Goal: Task Accomplishment & Management: Use online tool/utility

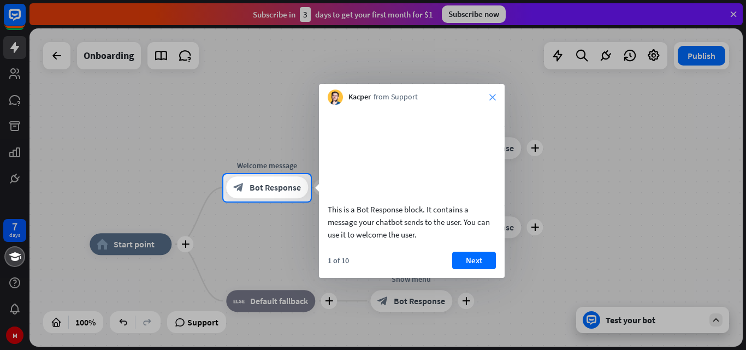
click at [492, 96] on icon "close" at bounding box center [492, 97] width 7 height 7
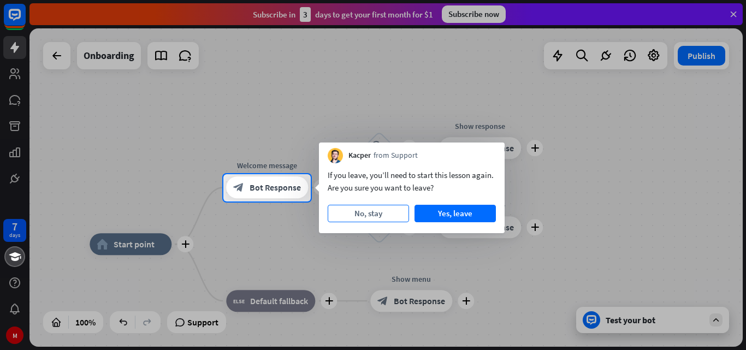
click at [370, 216] on button "No, stay" at bounding box center [368, 213] width 81 height 17
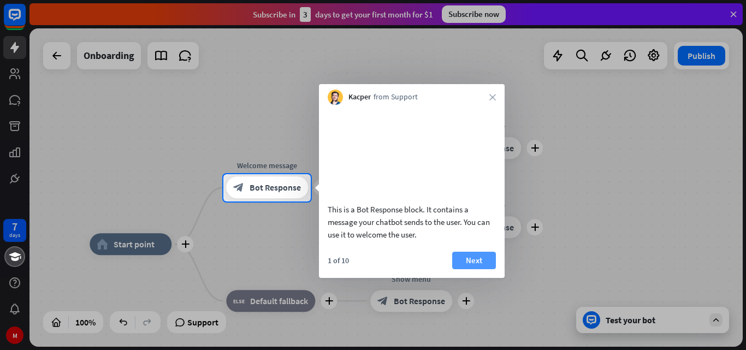
click at [480, 269] on button "Next" at bounding box center [474, 260] width 44 height 17
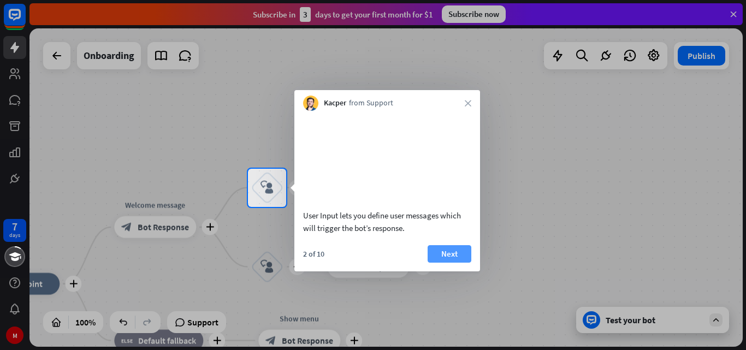
click at [456, 260] on button "Next" at bounding box center [449, 253] width 44 height 17
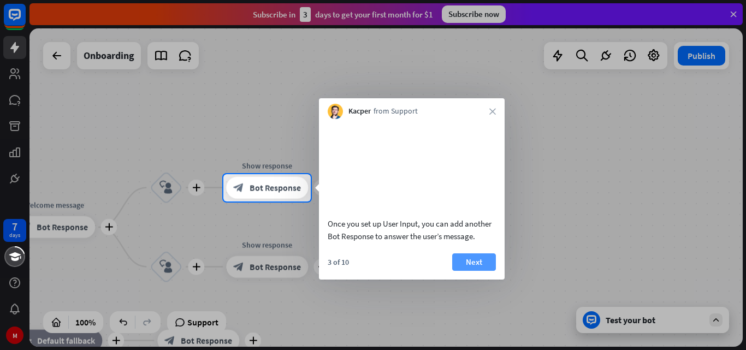
click at [466, 257] on button "Next" at bounding box center [474, 261] width 44 height 17
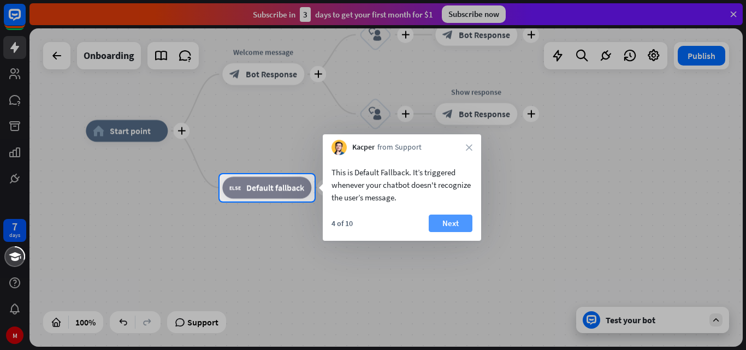
click at [452, 226] on button "Next" at bounding box center [451, 223] width 44 height 17
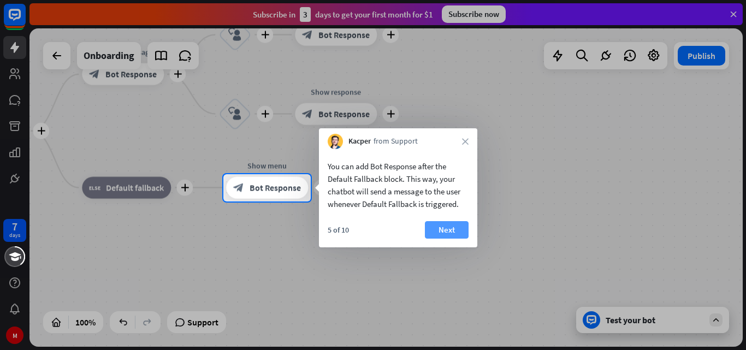
click at [453, 227] on button "Next" at bounding box center [447, 229] width 44 height 17
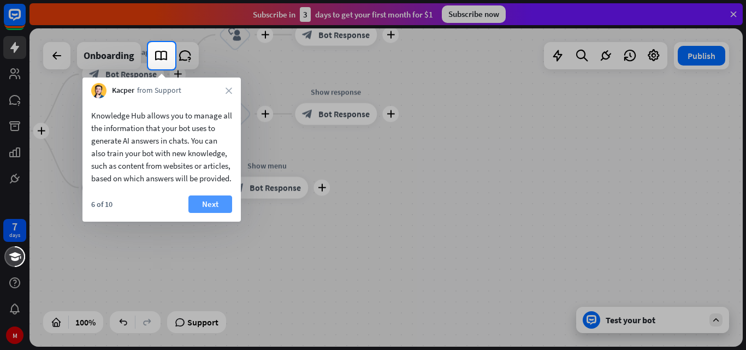
click at [215, 213] on button "Next" at bounding box center [210, 203] width 44 height 17
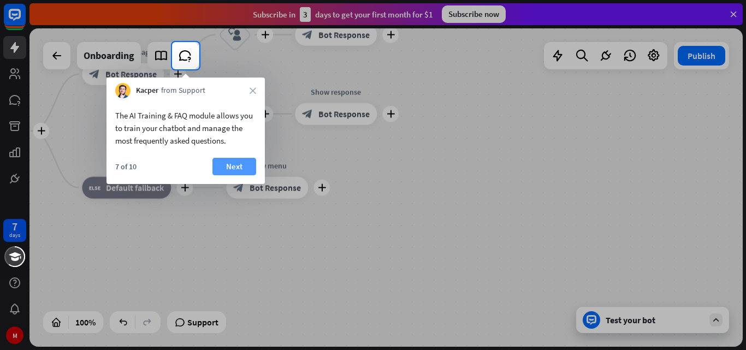
click at [229, 166] on button "Next" at bounding box center [234, 166] width 44 height 17
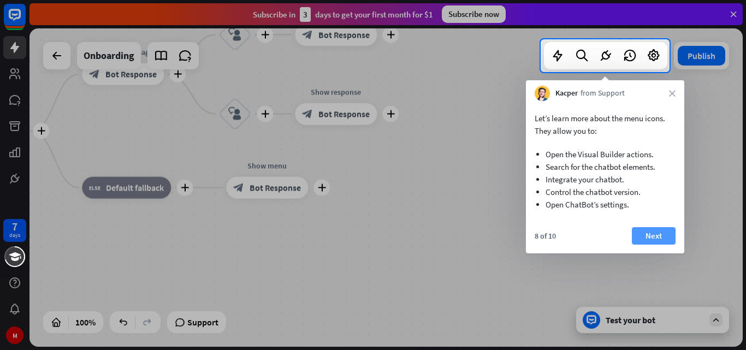
click at [662, 235] on button "Next" at bounding box center [654, 235] width 44 height 17
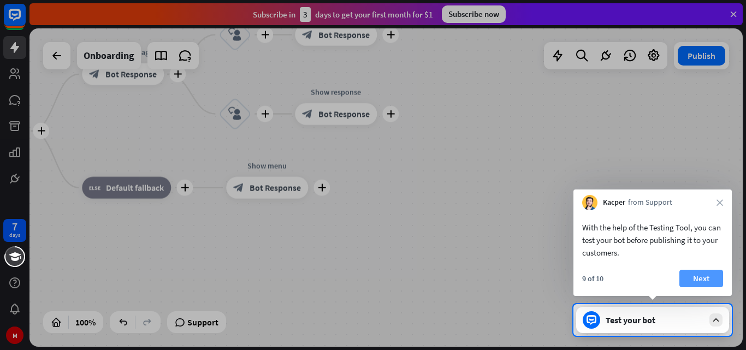
click at [700, 273] on button "Next" at bounding box center [701, 278] width 44 height 17
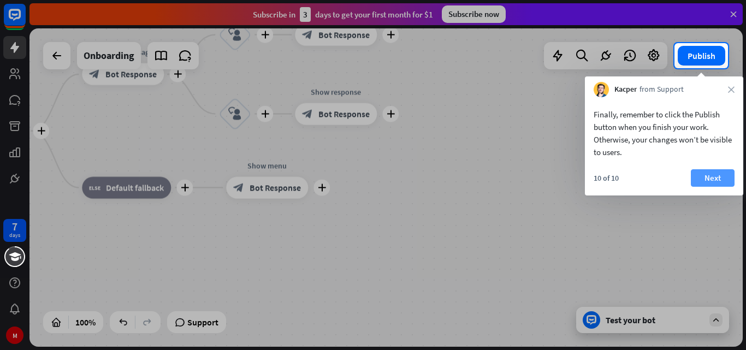
click at [697, 179] on button "Next" at bounding box center [713, 177] width 44 height 17
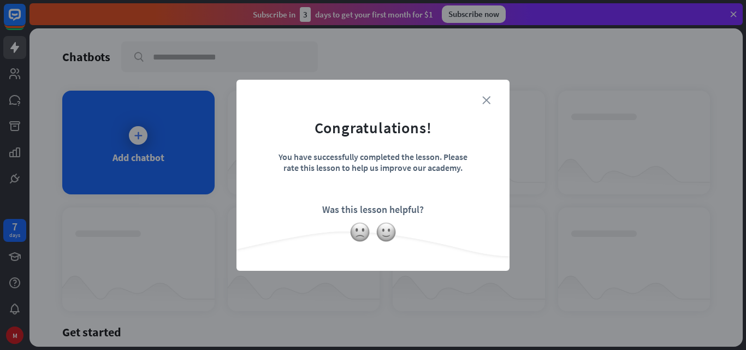
click at [483, 98] on icon "close" at bounding box center [486, 100] width 8 height 8
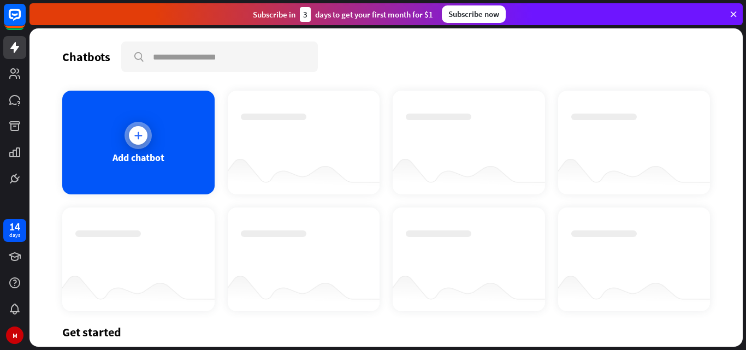
click at [152, 129] on div "Add chatbot" at bounding box center [138, 143] width 152 height 104
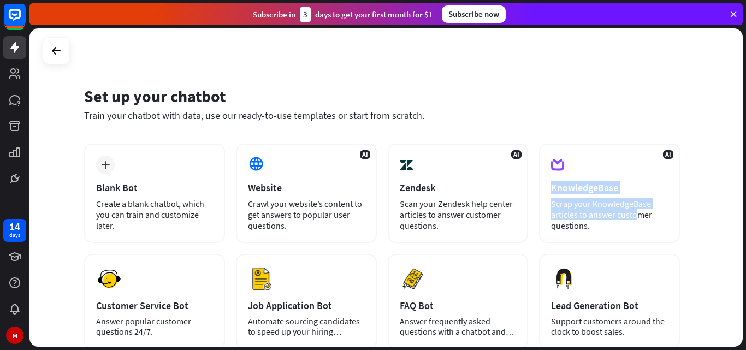
drag, startPoint x: 743, startPoint y: 147, endPoint x: 745, endPoint y: 209, distance: 61.2
click at [745, 209] on div "Set up your chatbot Train your chatbot with data, use our ready-to-use template…" at bounding box center [387, 189] width 716 height 322
click at [696, 164] on div "Set up your chatbot Train your chatbot with data, use our ready-to-use template…" at bounding box center [385, 187] width 713 height 318
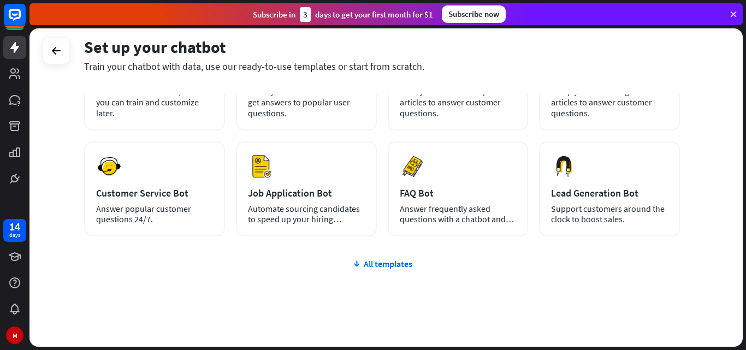
scroll to position [133, 0]
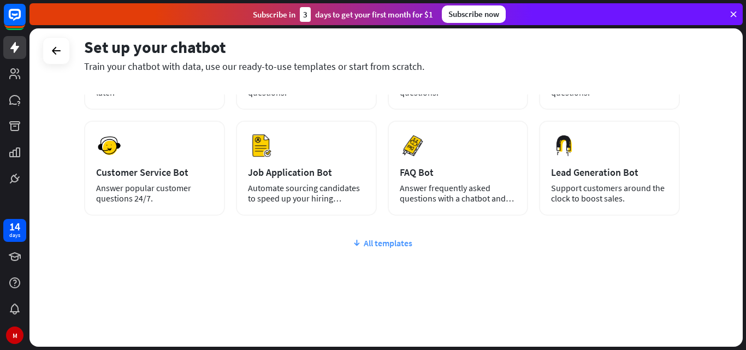
click at [373, 240] on div "All templates" at bounding box center [382, 242] width 596 height 11
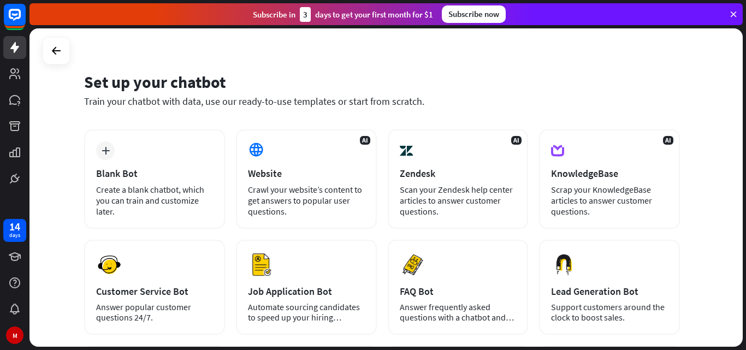
scroll to position [2, 0]
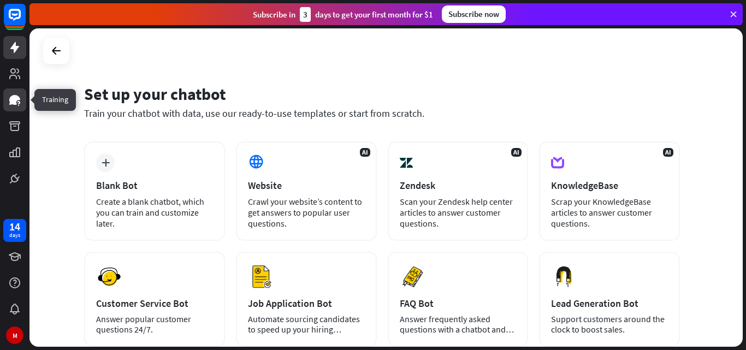
click at [13, 97] on icon at bounding box center [14, 100] width 11 height 10
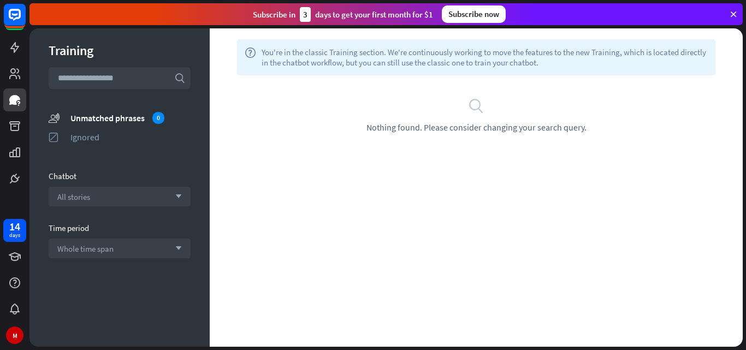
click at [140, 68] on input "text" at bounding box center [120, 78] width 142 height 22
click at [114, 120] on div "Unmatched phrases 0" at bounding box center [130, 118] width 120 height 12
click at [95, 137] on div "Ignored" at bounding box center [130, 137] width 120 height 11
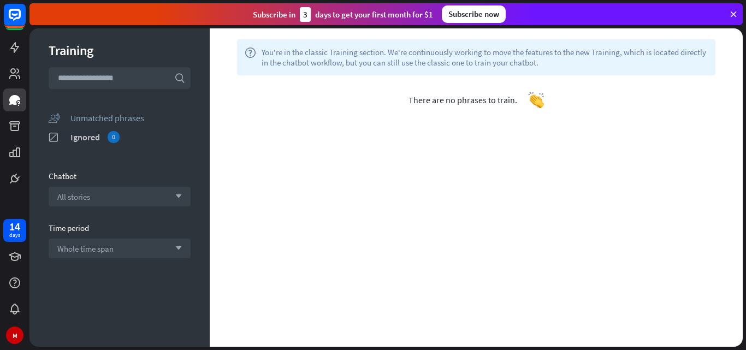
click at [95, 140] on div "Ignored 0" at bounding box center [130, 137] width 120 height 12
click at [481, 100] on span "There are no phrases to train." at bounding box center [462, 99] width 109 height 11
